Goal: Transaction & Acquisition: Purchase product/service

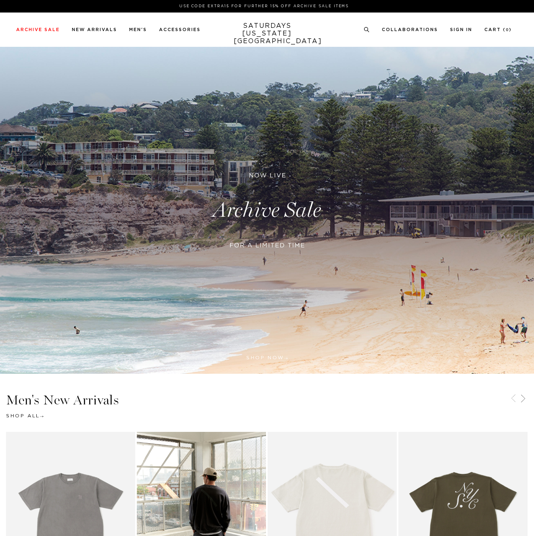
click at [273, 209] on link at bounding box center [267, 210] width 534 height 327
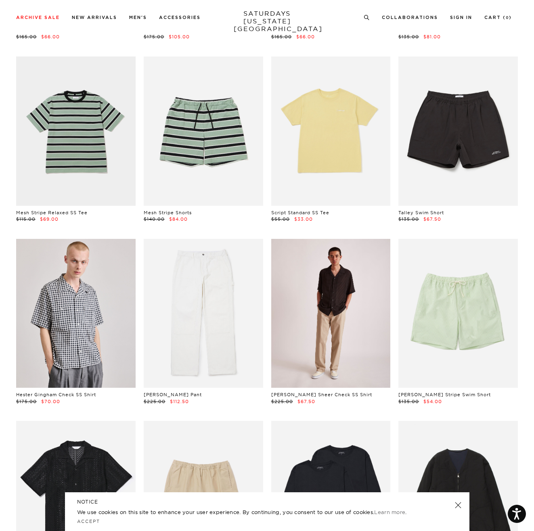
scroll to position [329, 0]
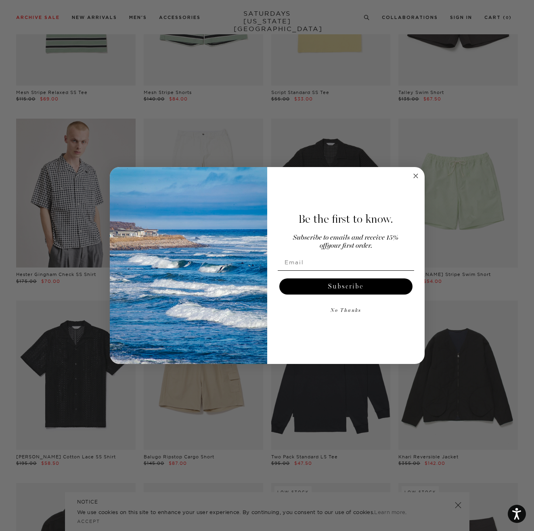
click at [419, 177] on circle "Close dialog" at bounding box center [415, 176] width 9 height 9
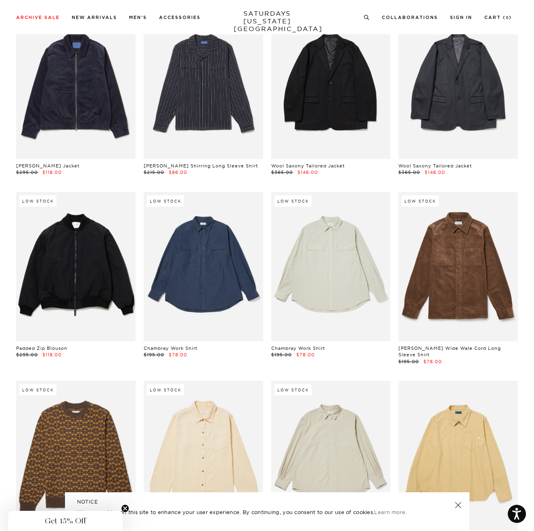
scroll to position [12707, 2]
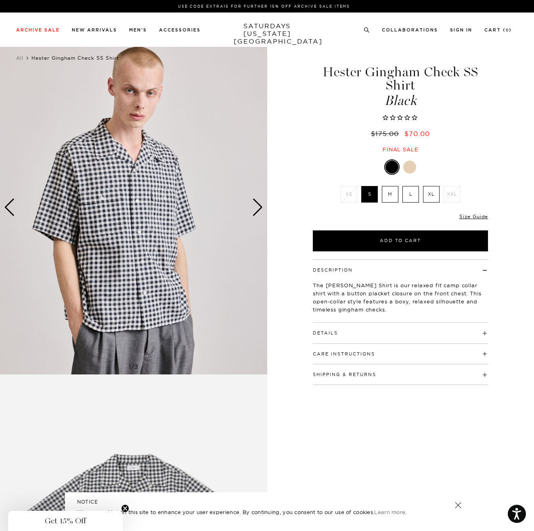
click at [260, 206] on div "Next slide" at bounding box center [257, 208] width 11 height 18
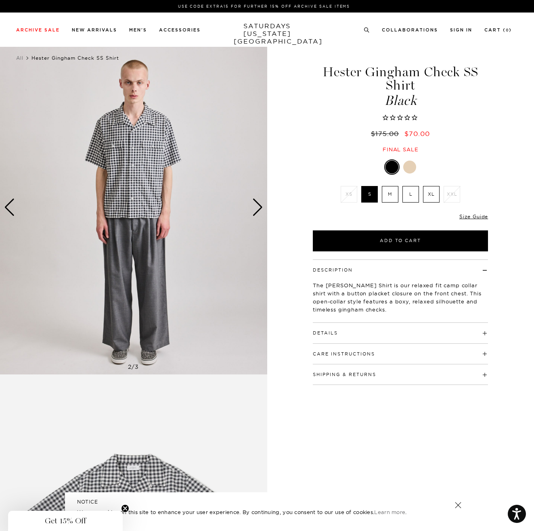
click at [260, 206] on div "Next slide" at bounding box center [257, 208] width 11 height 18
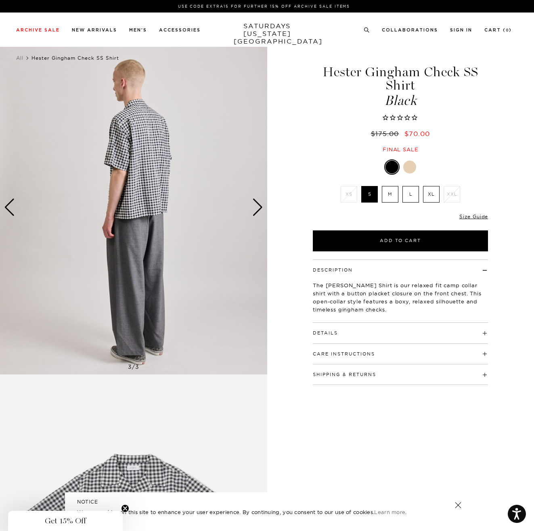
click at [260, 206] on div "Next slide" at bounding box center [257, 208] width 11 height 18
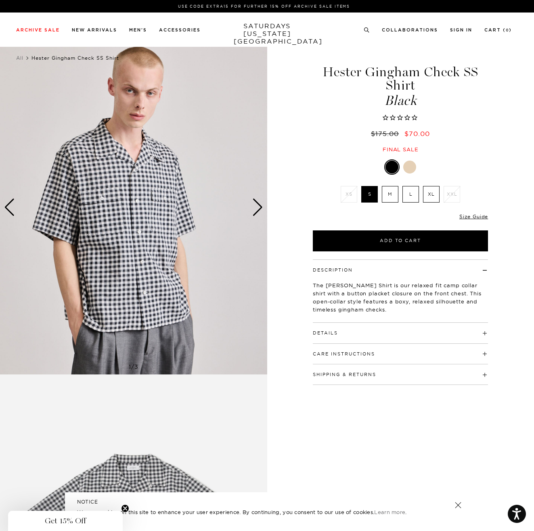
click at [411, 166] on div at bounding box center [409, 167] width 13 height 13
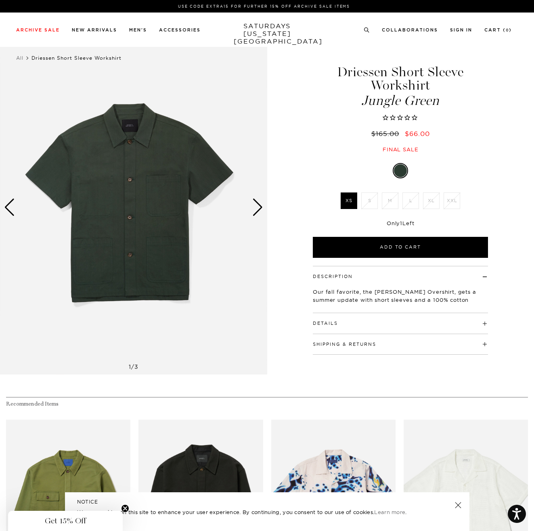
click at [258, 207] on div "Next slide" at bounding box center [257, 208] width 11 height 18
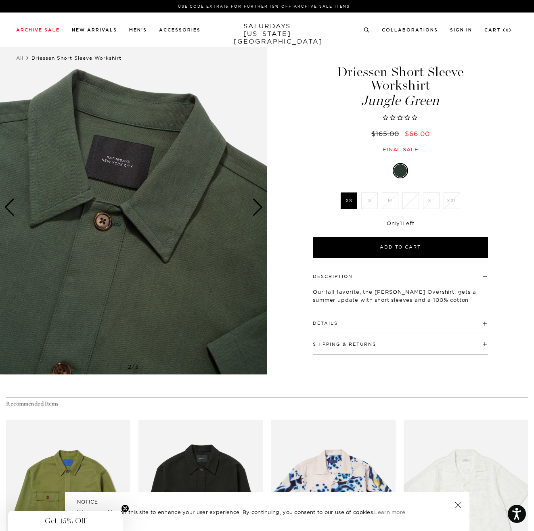
click at [260, 207] on div "Next slide" at bounding box center [257, 208] width 11 height 18
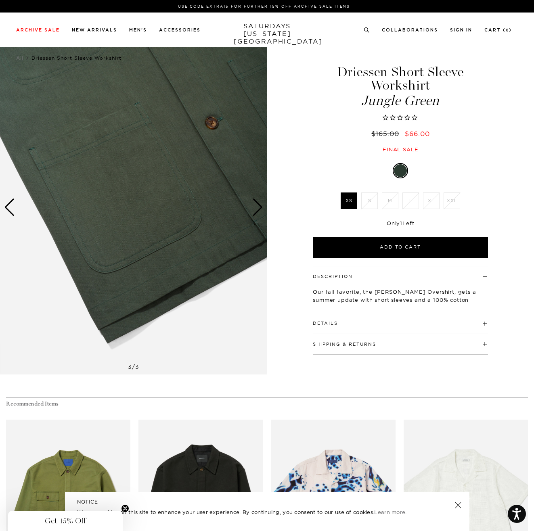
click at [262, 206] on div "Next slide" at bounding box center [257, 208] width 11 height 18
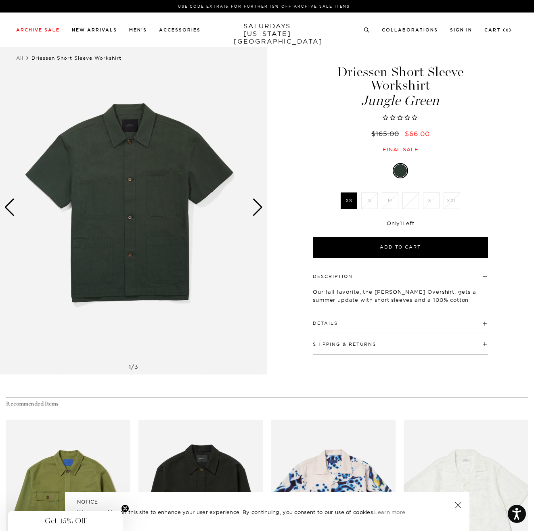
click at [262, 206] on div "Next slide" at bounding box center [257, 208] width 11 height 18
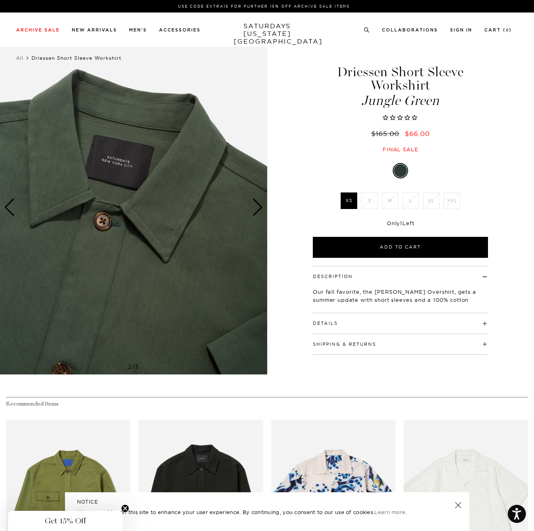
click at [262, 206] on div "Next slide" at bounding box center [257, 208] width 11 height 18
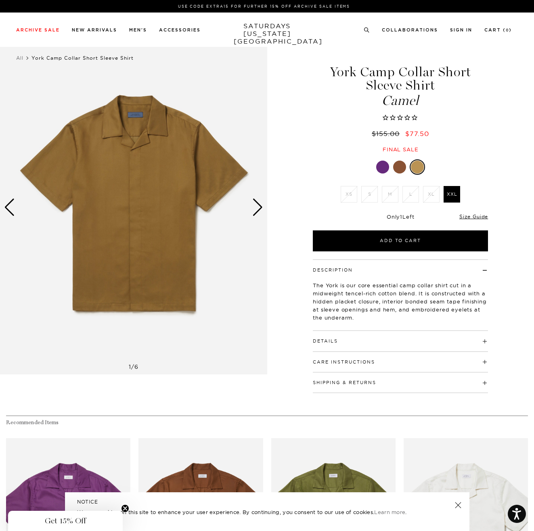
click at [403, 103] on span "Camel" at bounding box center [401, 100] width 178 height 13
copy span "Camel"
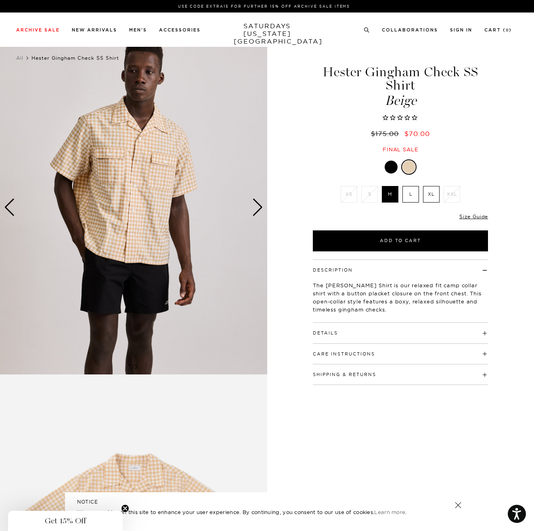
click at [262, 206] on div "Next slide" at bounding box center [257, 208] width 11 height 18
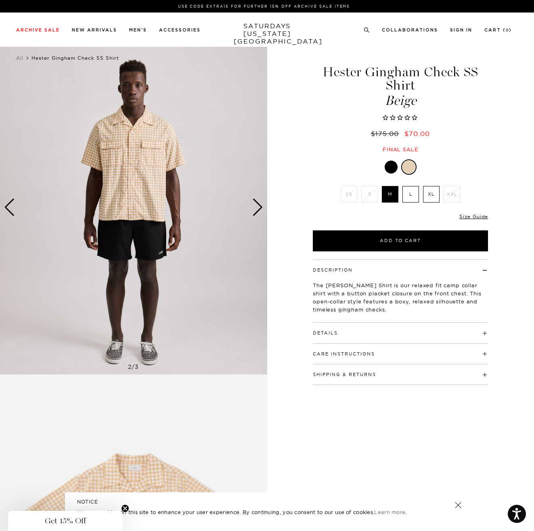
click at [262, 206] on div "Next slide" at bounding box center [257, 208] width 11 height 18
